Goal: Check status: Check status

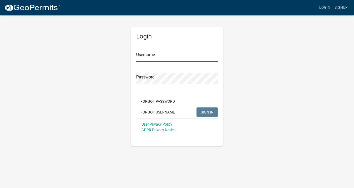
type input "[PERSON_NAME][EMAIL_ADDRESS][DOMAIN_NAME]"
click at [200, 110] on button "SIGN IN" at bounding box center [207, 112] width 21 height 9
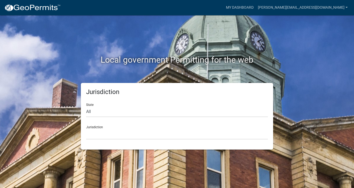
click at [107, 128] on div "Jurisdiction [GEOGRAPHIC_DATA], [US_STATE] [GEOGRAPHIC_DATA], [US_STATE][PERSON…" at bounding box center [177, 131] width 182 height 18
click at [93, 110] on select "All [US_STATE] [US_STATE] [US_STATE] [US_STATE] [US_STATE] [US_STATE] [US_STATE…" at bounding box center [177, 112] width 182 height 11
click at [93, 113] on select "All [US_STATE] [US_STATE] [US_STATE] [US_STATE] [US_STATE] [US_STATE] [US_STATE…" at bounding box center [177, 112] width 182 height 11
click at [95, 126] on div "Jurisdiction [GEOGRAPHIC_DATA], [US_STATE] [GEOGRAPHIC_DATA], [US_STATE][PERSON…" at bounding box center [177, 131] width 182 height 18
click at [96, 110] on select "All [US_STATE] [US_STATE] [US_STATE] [US_STATE] [US_STATE] [US_STATE] [US_STATE…" at bounding box center [177, 112] width 182 height 11
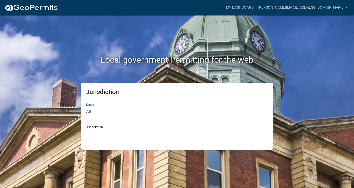
select select "[US_STATE]"
click at [86, 107] on select "All [US_STATE] [US_STATE] [US_STATE] [US_STATE] [US_STATE] [US_STATE] [US_STATE…" at bounding box center [177, 112] width 182 height 11
click at [95, 128] on div "Jurisdiction City of [GEOGRAPHIC_DATA], [US_STATE] City of [GEOGRAPHIC_DATA], […" at bounding box center [177, 131] width 182 height 18
click at [95, 127] on div "Jurisdiction City of [GEOGRAPHIC_DATA], [US_STATE] City of [GEOGRAPHIC_DATA], […" at bounding box center [177, 131] width 182 height 18
click at [93, 132] on select "City of [GEOGRAPHIC_DATA], [US_STATE] City of [GEOGRAPHIC_DATA], [US_STATE] Cit…" at bounding box center [177, 134] width 182 height 11
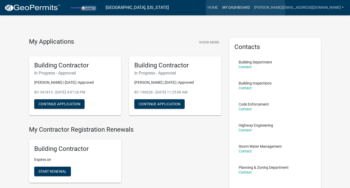
click at [246, 8] on link "My Dashboard" at bounding box center [236, 8] width 32 height 10
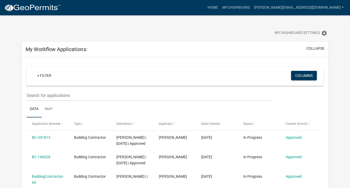
scroll to position [53, 0]
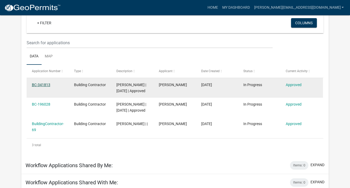
click at [40, 84] on link "BC-341813" at bounding box center [41, 85] width 18 height 4
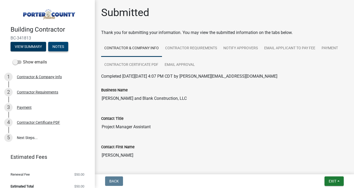
click at [63, 46] on button "Notes" at bounding box center [58, 46] width 20 height 9
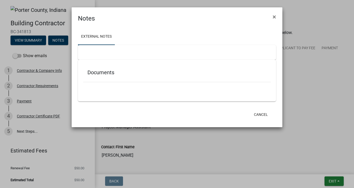
click at [94, 74] on h5 "Documents" at bounding box center [177, 72] width 179 height 6
click at [136, 80] on div "Documents" at bounding box center [177, 73] width 188 height 17
drag, startPoint x: 136, startPoint y: 71, endPoint x: 91, endPoint y: 72, distance: 45.4
click at [90, 69] on div "Documents" at bounding box center [177, 73] width 188 height 17
click at [93, 75] on h5 "Documents" at bounding box center [177, 72] width 179 height 6
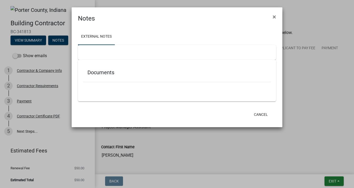
click at [94, 38] on link "External Notes" at bounding box center [96, 36] width 37 height 17
click at [96, 55] on div at bounding box center [177, 52] width 198 height 15
drag, startPoint x: 99, startPoint y: 61, endPoint x: 115, endPoint y: 94, distance: 35.9
click at [99, 62] on div "Documents" at bounding box center [177, 81] width 198 height 42
drag, startPoint x: 115, startPoint y: 94, endPoint x: 169, endPoint y: 96, distance: 54.1
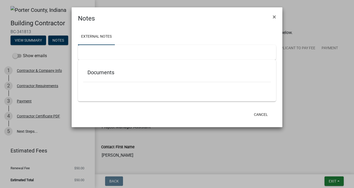
click at [117, 95] on div "Documents" at bounding box center [177, 81] width 198 height 42
click at [261, 113] on button "Cancel" at bounding box center [261, 114] width 22 height 9
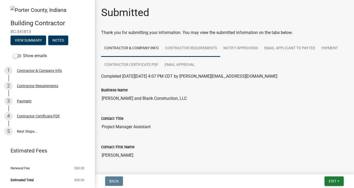
click at [184, 45] on link "Contractor Requirements" at bounding box center [191, 48] width 58 height 17
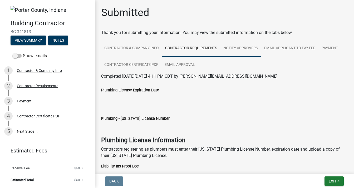
click at [239, 48] on link "Notify Approvers" at bounding box center [240, 48] width 41 height 17
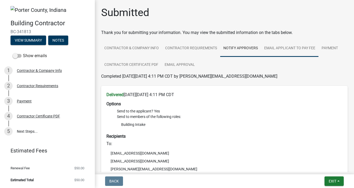
click at [278, 47] on link "Email Applicant to Pay Fee" at bounding box center [289, 48] width 57 height 17
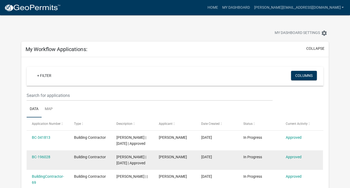
scroll to position [26, 0]
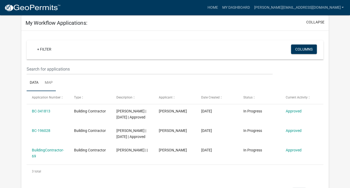
click at [47, 82] on link "Map" at bounding box center [49, 83] width 14 height 17
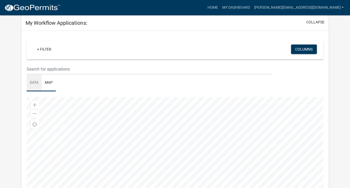
click at [36, 81] on link "Data" at bounding box center [34, 83] width 15 height 17
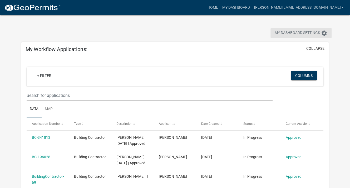
click at [324, 32] on icon "settings" at bounding box center [324, 33] width 6 height 6
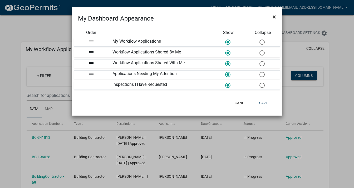
click at [273, 16] on span "×" at bounding box center [274, 16] width 3 height 7
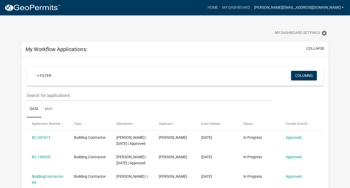
drag, startPoint x: 341, startPoint y: 7, endPoint x: 338, endPoint y: 7, distance: 3.2
click at [341, 7] on link "[PERSON_NAME][EMAIL_ADDRESS][DOMAIN_NAME]" at bounding box center [299, 8] width 94 height 10
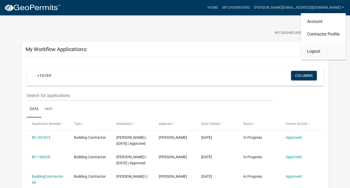
click at [311, 51] on link "Logout" at bounding box center [323, 51] width 45 height 13
